Goal: Information Seeking & Learning: Learn about a topic

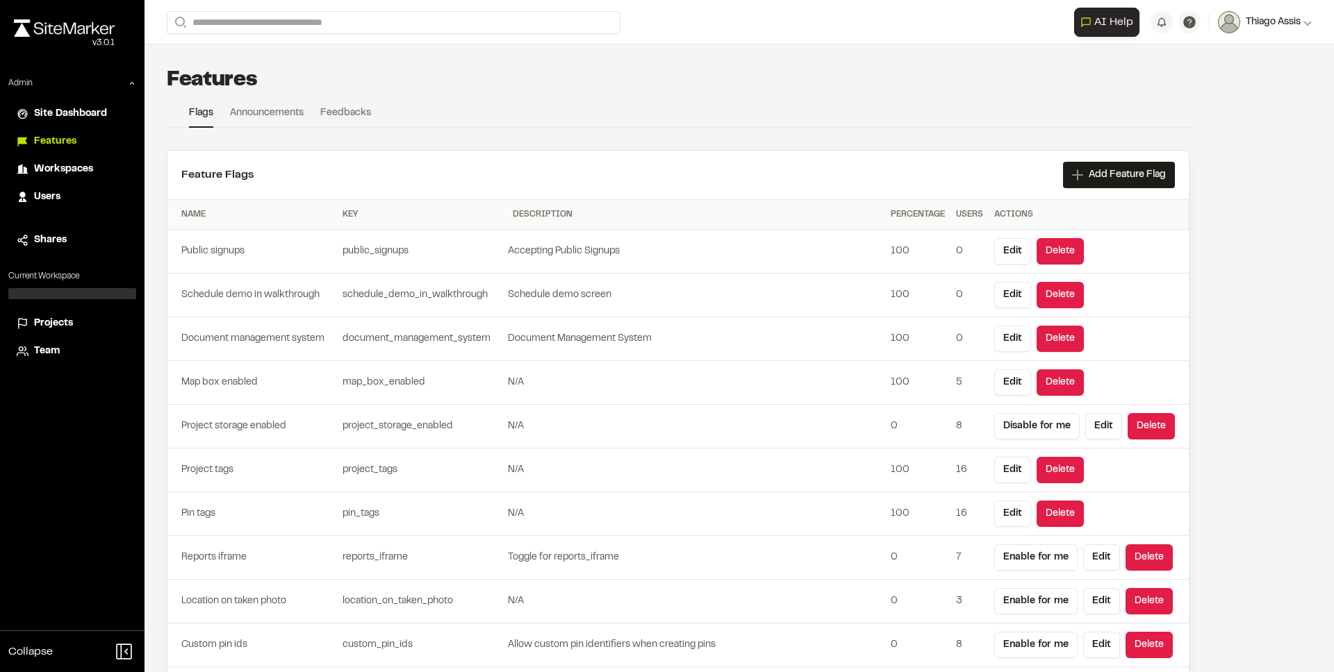
click at [1252, 26] on span "Thiago Assis" at bounding box center [1273, 22] width 55 height 15
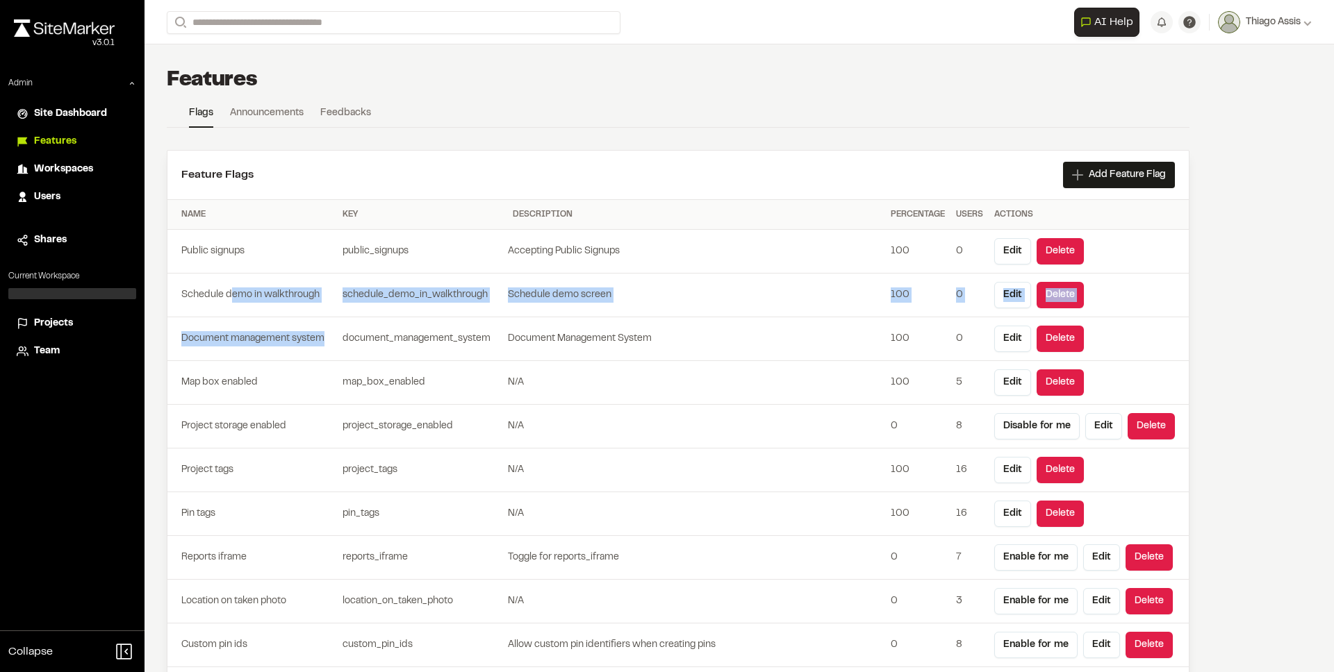
drag, startPoint x: 233, startPoint y: 290, endPoint x: 333, endPoint y: 358, distance: 121.0
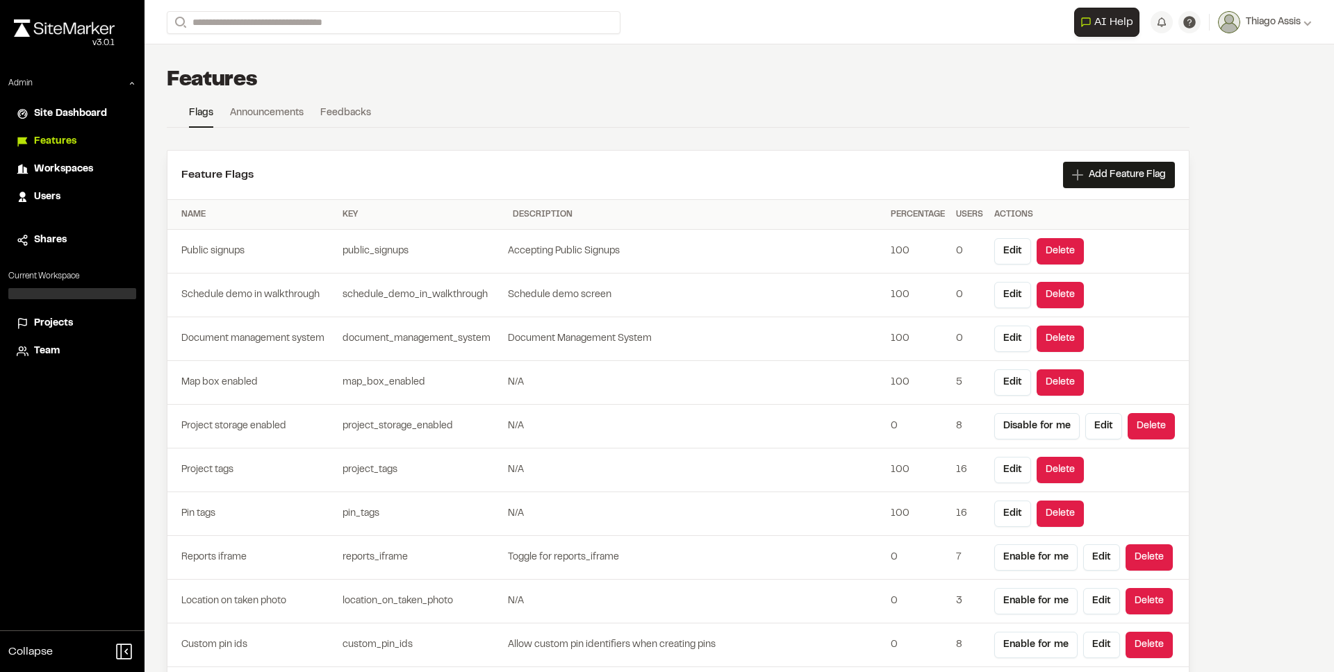
click at [333, 358] on td "Document management system" at bounding box center [252, 339] width 170 height 44
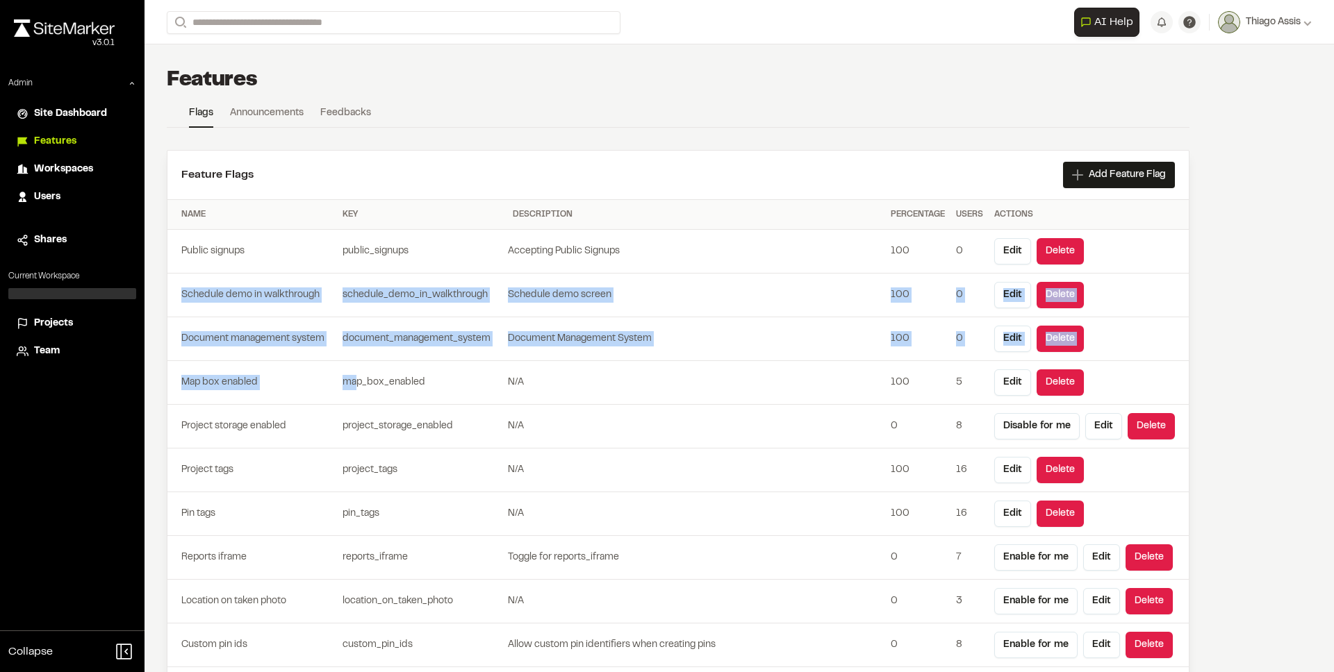
drag, startPoint x: 354, startPoint y: 377, endPoint x: 235, endPoint y: 281, distance: 152.8
click at [235, 281] on td "Schedule demo in walkthrough" at bounding box center [252, 296] width 170 height 44
drag, startPoint x: 278, startPoint y: 328, endPoint x: 354, endPoint y: 414, distance: 115.2
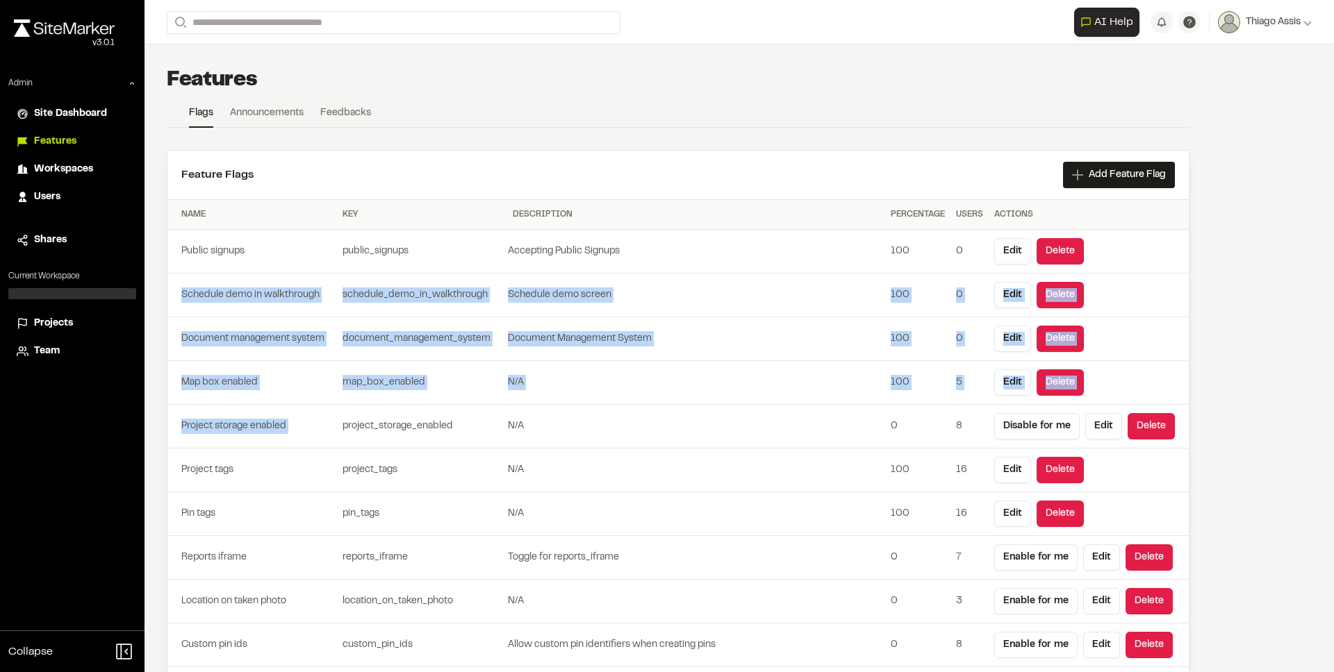
click at [354, 414] on td "project_storage_enabled" at bounding box center [422, 427] width 170 height 44
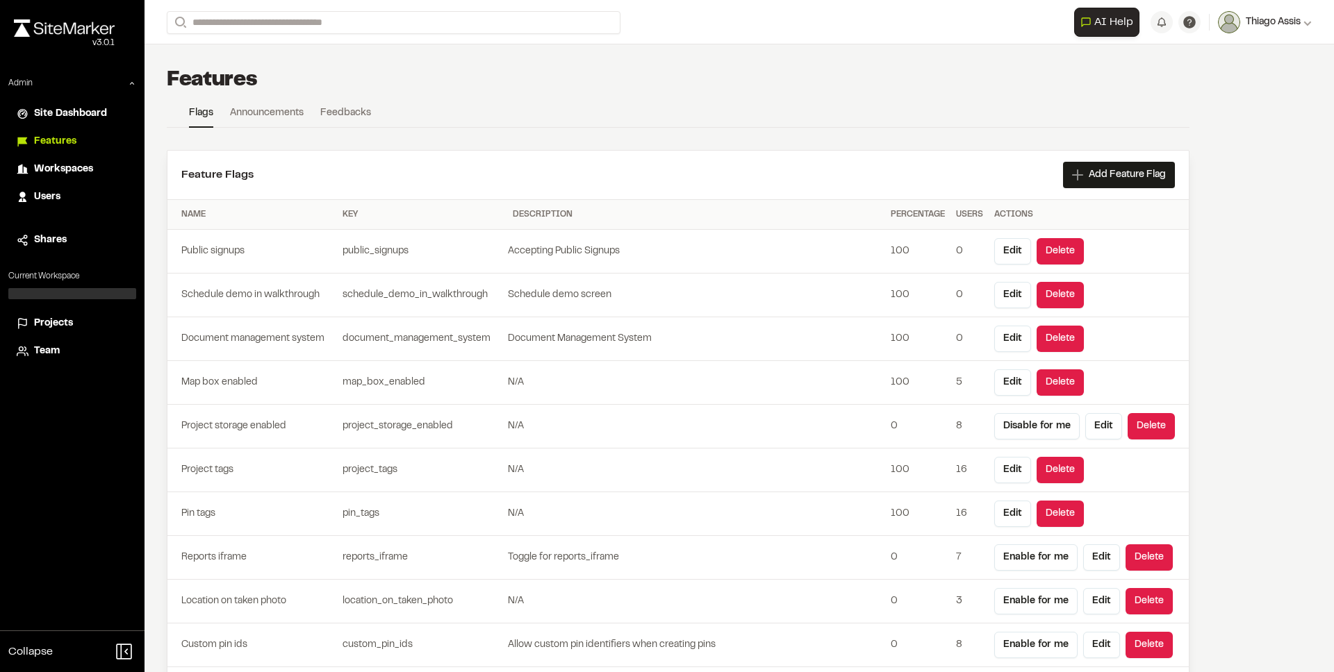
click at [1250, 15] on span "Thiago Assis" at bounding box center [1273, 22] width 55 height 15
click at [1251, 26] on span "Thiago Assis" at bounding box center [1273, 22] width 55 height 15
click at [1150, 23] on button "button" at bounding box center [1161, 22] width 22 height 22
click at [621, 395] on td "N/A" at bounding box center [696, 383] width 378 height 44
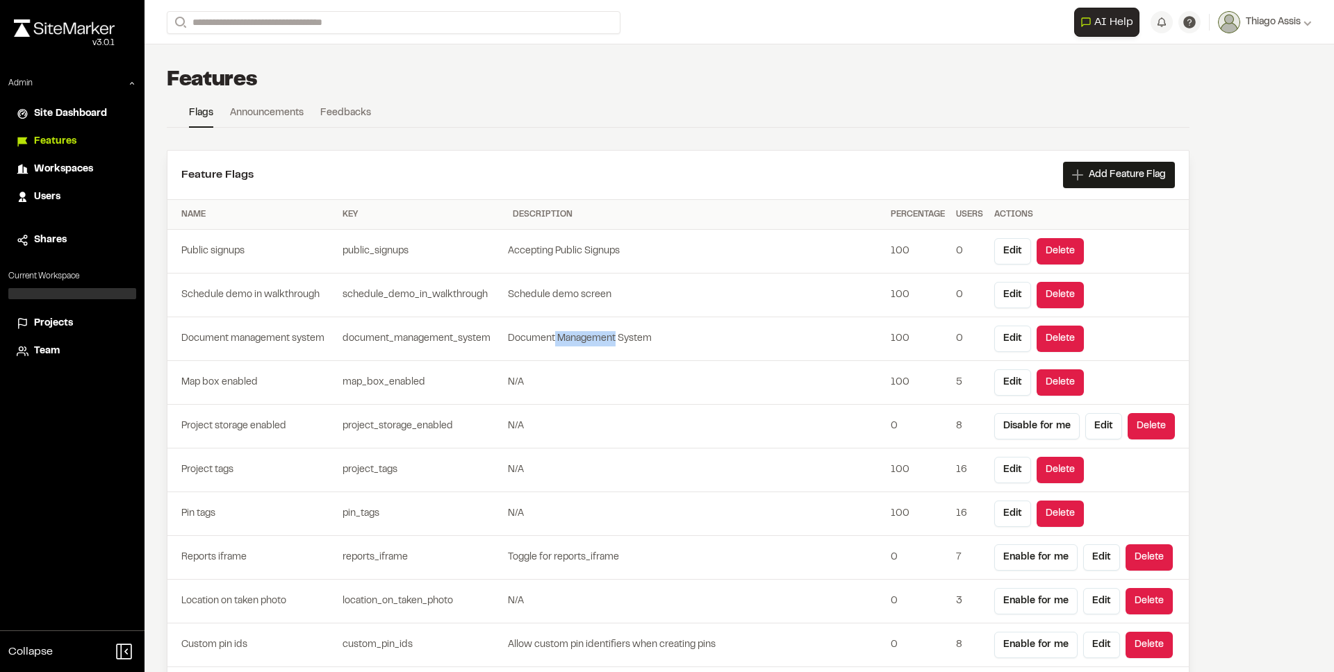
drag, startPoint x: 554, startPoint y: 336, endPoint x: 616, endPoint y: 345, distance: 62.5
click at [616, 345] on td "Document Management System" at bounding box center [696, 339] width 378 height 44
click at [559, 340] on td "Document Management System" at bounding box center [696, 339] width 378 height 44
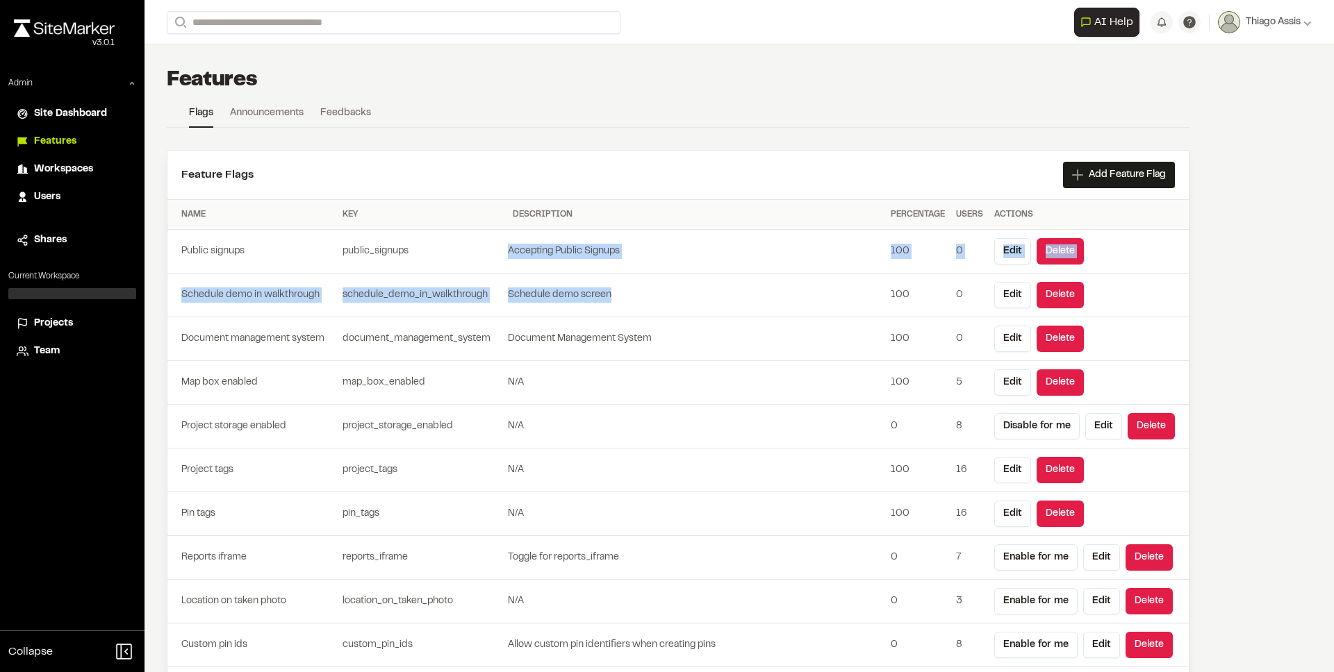
drag, startPoint x: 572, startPoint y: 283, endPoint x: 623, endPoint y: 306, distance: 56.0
click at [623, 306] on td "Schedule demo screen" at bounding box center [696, 296] width 378 height 44
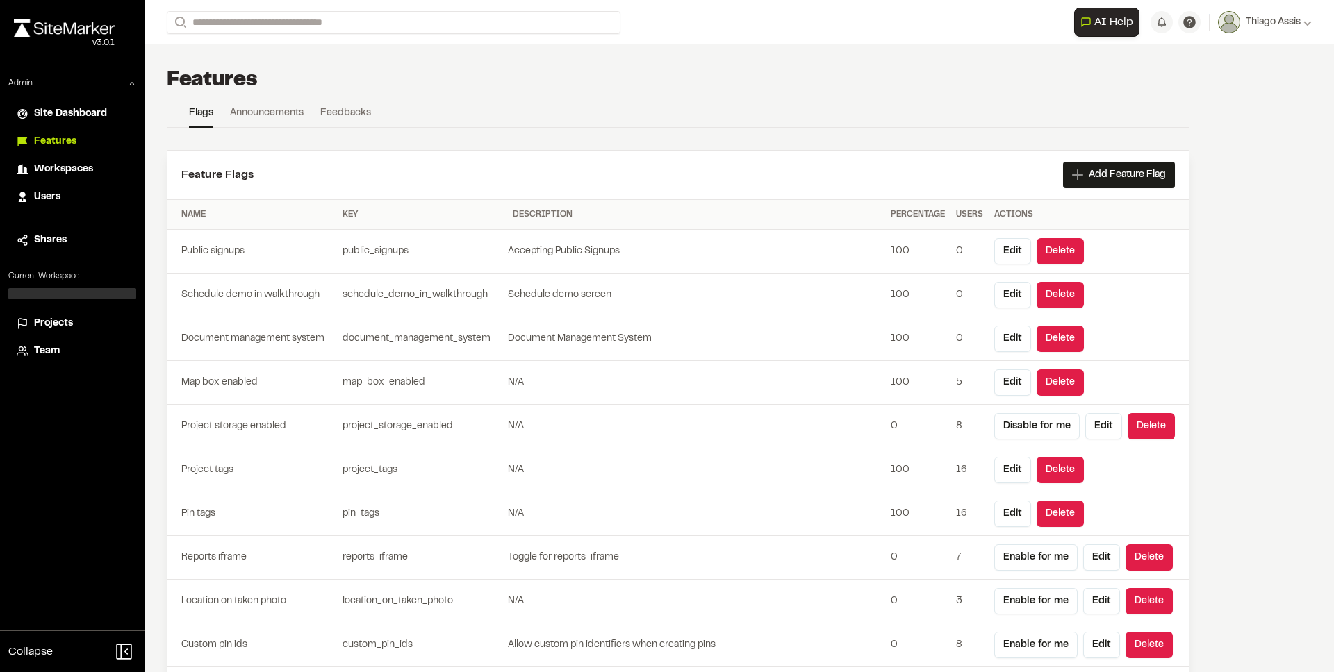
click at [1041, 71] on div "Features" at bounding box center [678, 81] width 1023 height 28
